Goal: Transaction & Acquisition: Purchase product/service

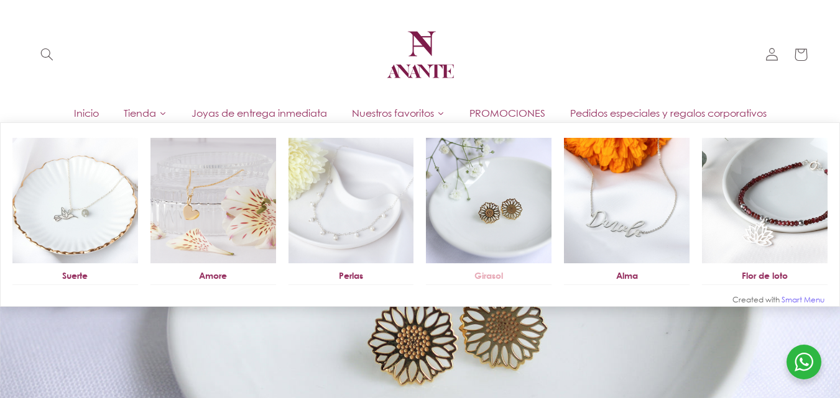
click at [467, 194] on img at bounding box center [489, 201] width 126 height 126
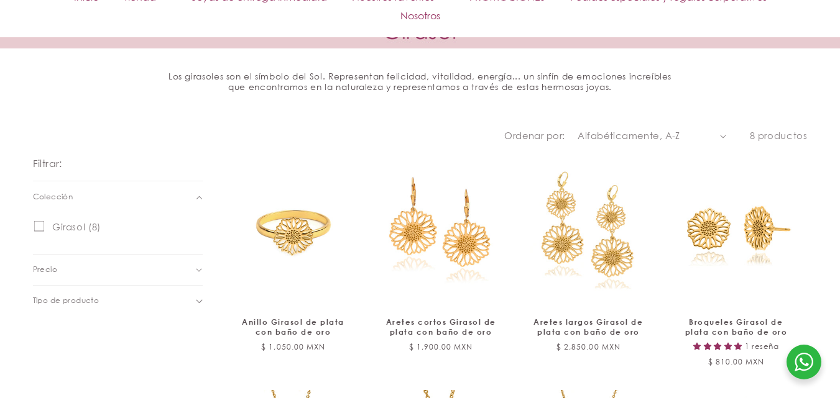
scroll to position [435, 0]
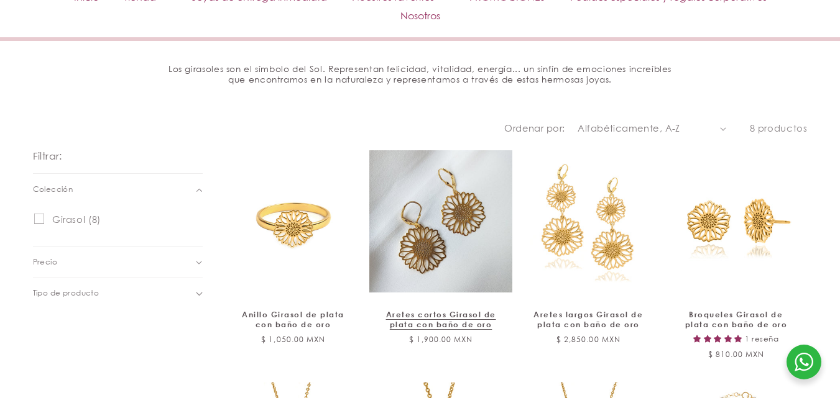
click at [450, 310] on link "Aretes cortos Girasol de plata con baño de oro" at bounding box center [440, 319] width 116 height 19
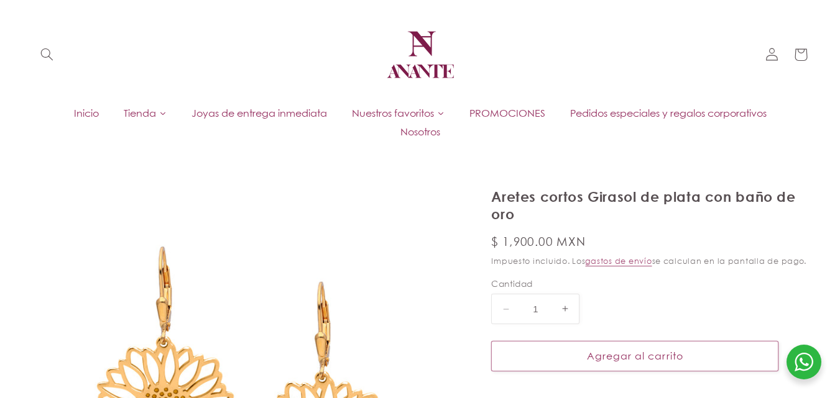
select select "{"isForProduct":false,"id":43657183559834,"title":"5","available":true,"price":…"
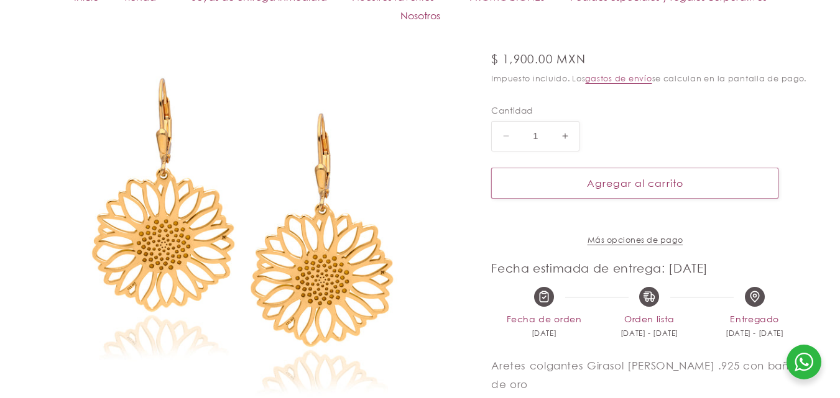
scroll to position [249, 0]
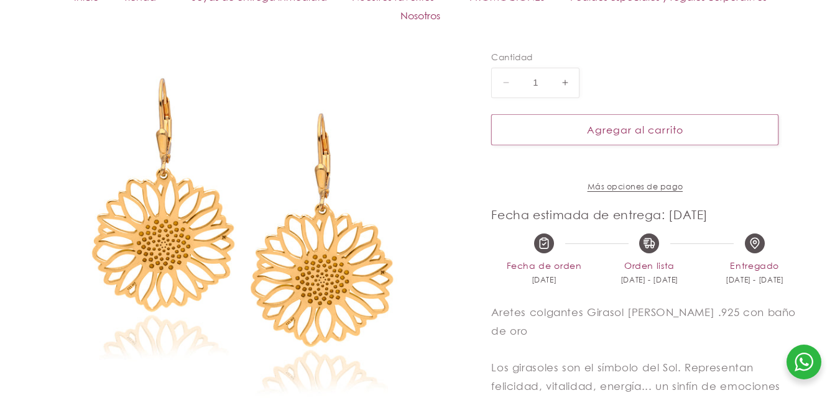
click at [279, 232] on img at bounding box center [246, 233] width 426 height 426
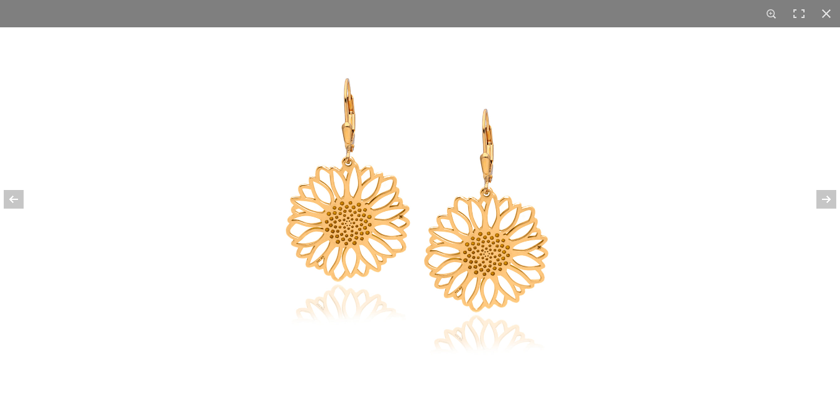
click at [374, 229] on img at bounding box center [419, 212] width 371 height 371
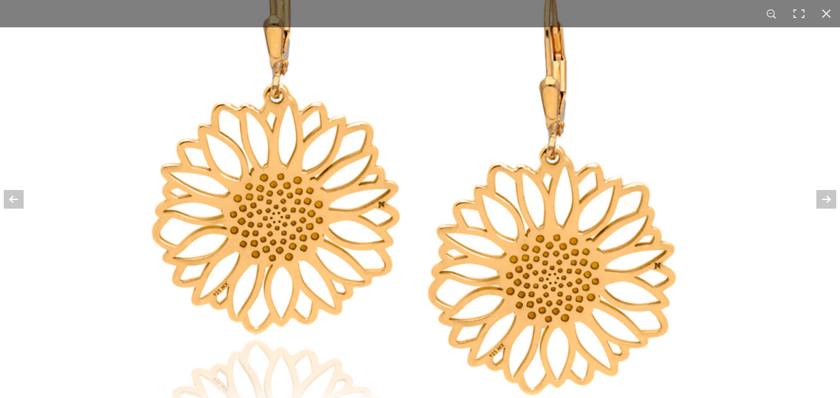
click at [375, 170] on img at bounding box center [419, 196] width 741 height 741
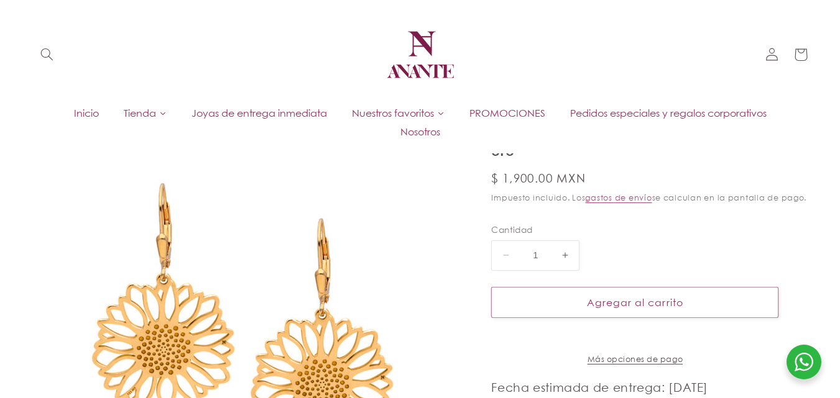
scroll to position [62, 0]
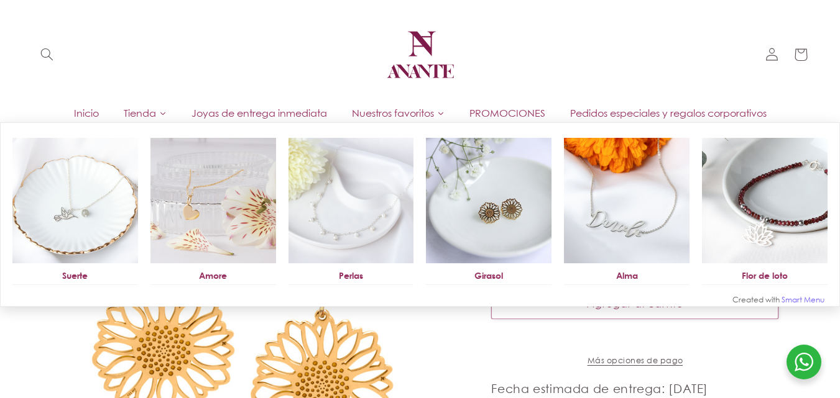
click at [415, 112] on span "Nuestros favoritos" at bounding box center [393, 113] width 82 height 14
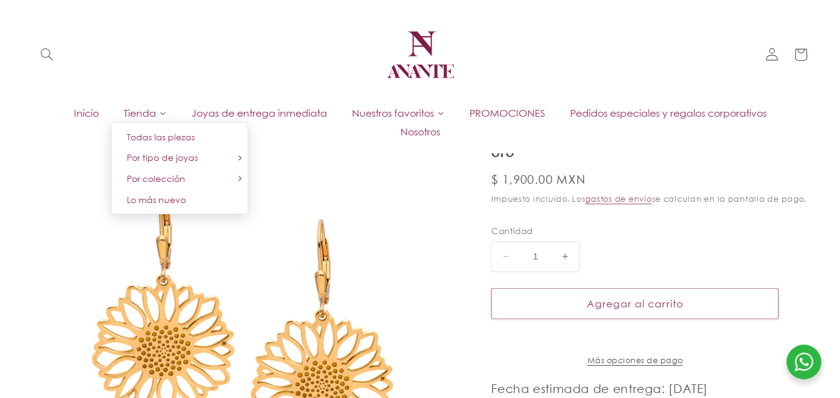
click at [141, 110] on span "Tienda" at bounding box center [140, 113] width 32 height 14
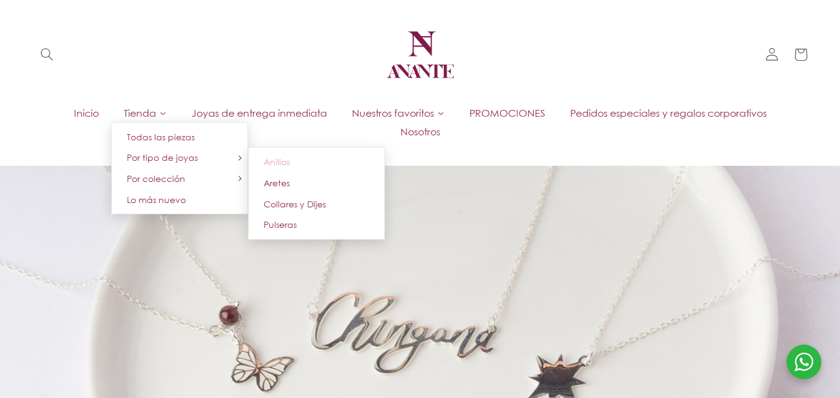
click at [275, 167] on span "Anillos" at bounding box center [277, 162] width 26 height 11
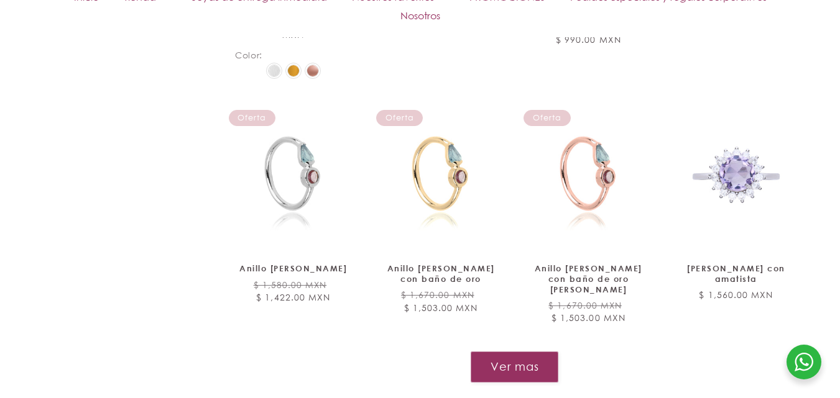
scroll to position [1305, 0]
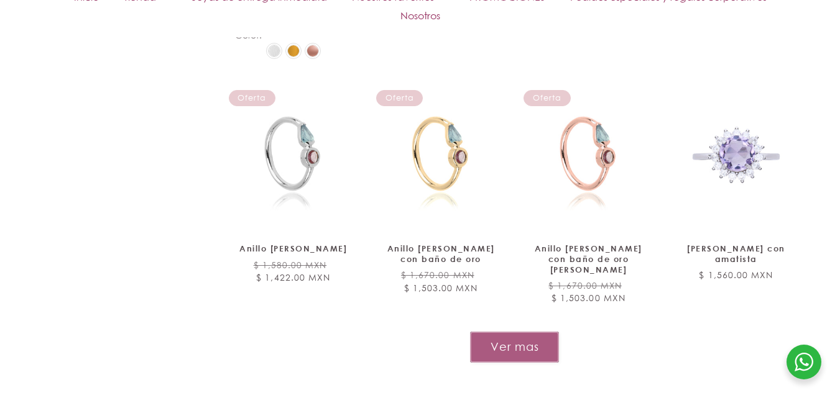
click at [503, 336] on button "Ver mas" at bounding box center [514, 347] width 89 height 30
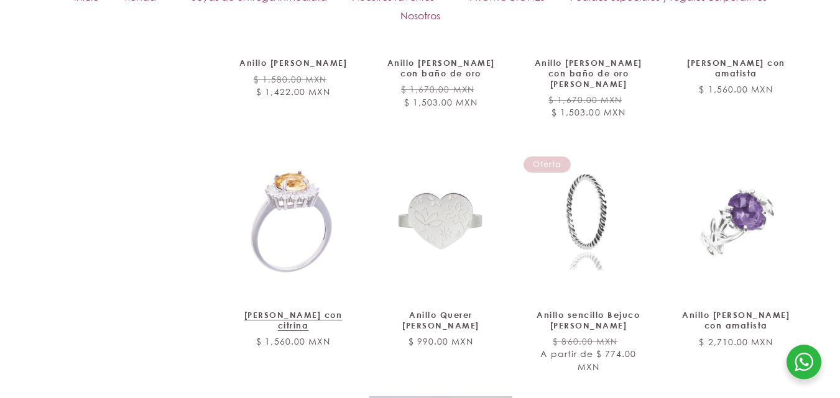
scroll to position [1492, 0]
